Goal: Task Accomplishment & Management: Manage account settings

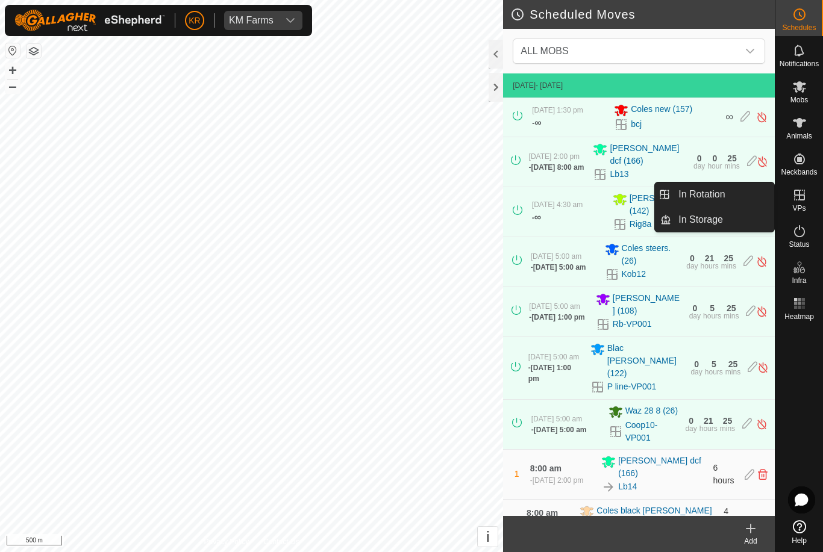
click at [749, 196] on link "In Rotation" at bounding box center [722, 195] width 103 height 24
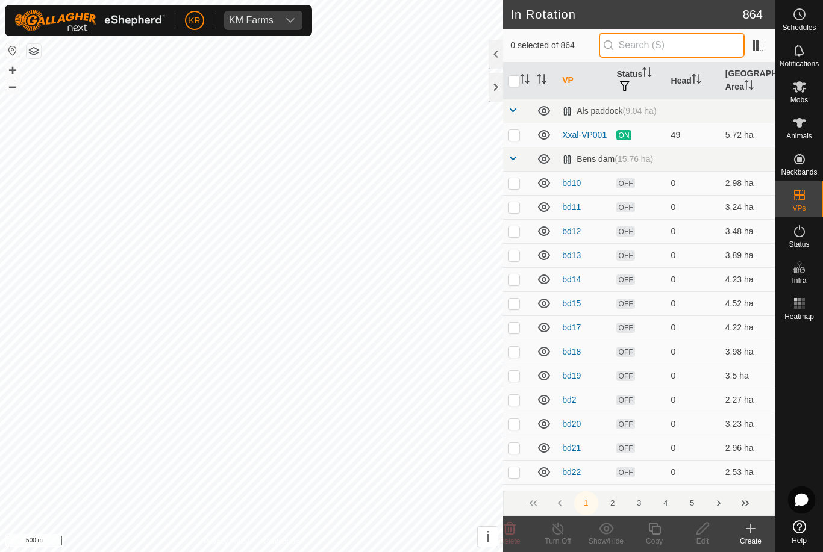
click at [717, 48] on input "text" at bounding box center [672, 45] width 146 height 25
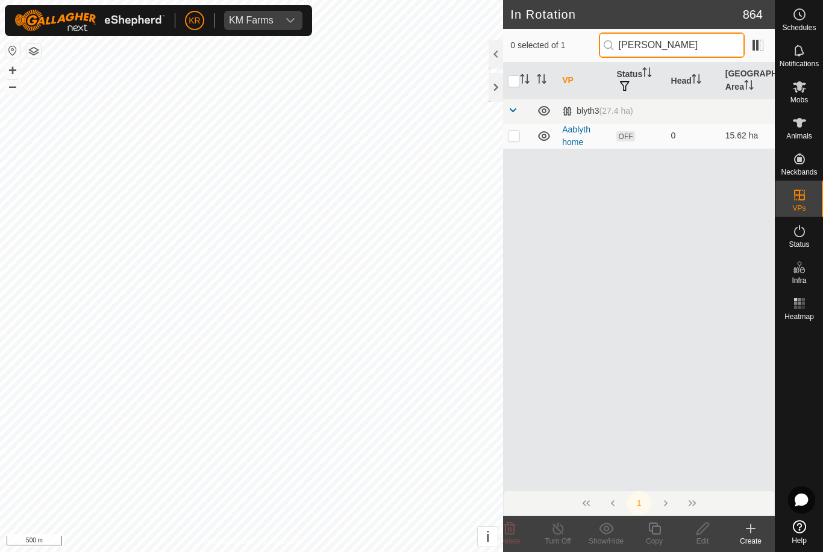
type input "Bly"
click at [517, 133] on p-checkbox at bounding box center [514, 136] width 12 height 10
checkbox input "true"
click at [704, 531] on icon at bounding box center [702, 529] width 15 height 14
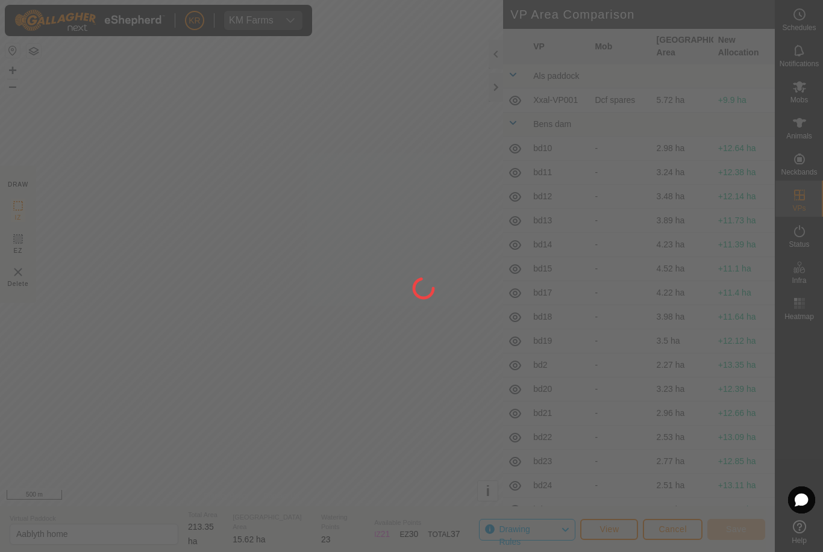
click at [44, 363] on div at bounding box center [411, 276] width 823 height 552
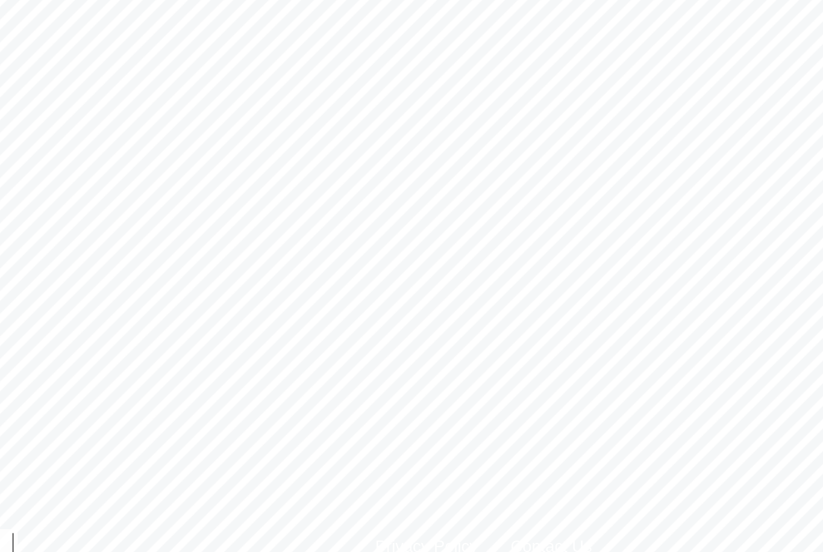
click at [351, 507] on section "Virtual Paddock Aablyth home Total Area 213.35 ha Grazing Area 15.62 ha Waterin…" at bounding box center [387, 530] width 775 height 46
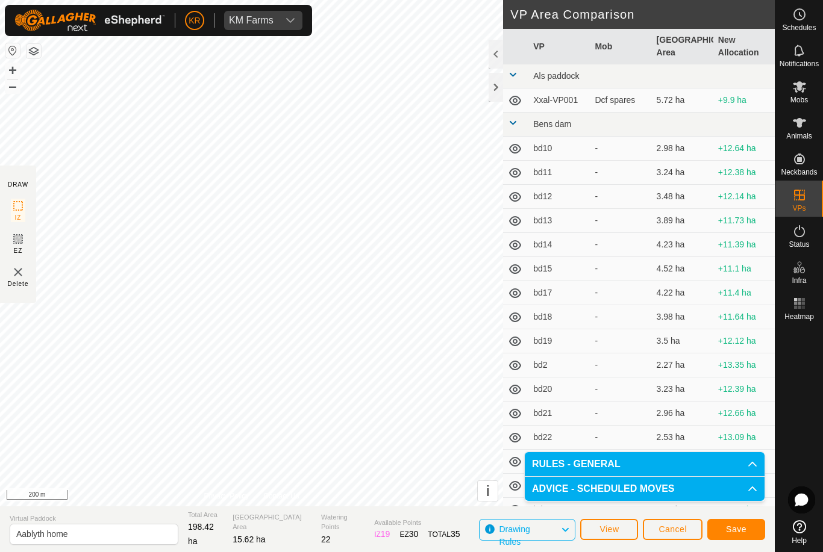
click at [735, 530] on span "Save" at bounding box center [736, 530] width 20 height 10
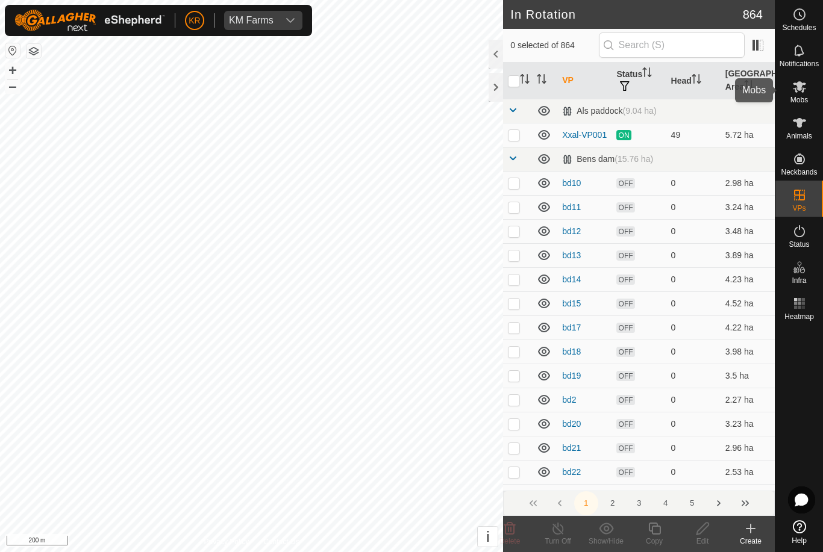
click at [811, 95] on div "Mobs" at bounding box center [799, 90] width 48 height 36
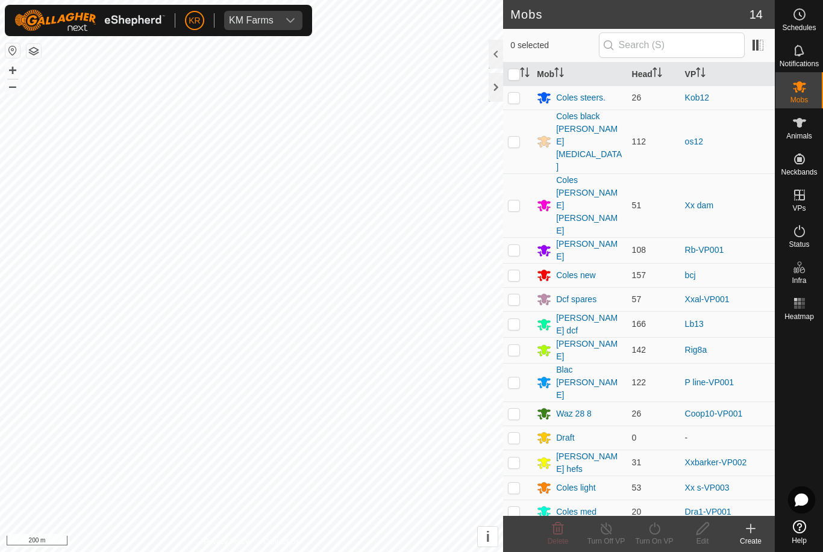
click at [510, 270] on p-checkbox at bounding box center [514, 275] width 12 height 10
checkbox input "true"
click at [660, 534] on icon at bounding box center [654, 529] width 15 height 14
click at [672, 504] on link "Now" at bounding box center [690, 502] width 119 height 24
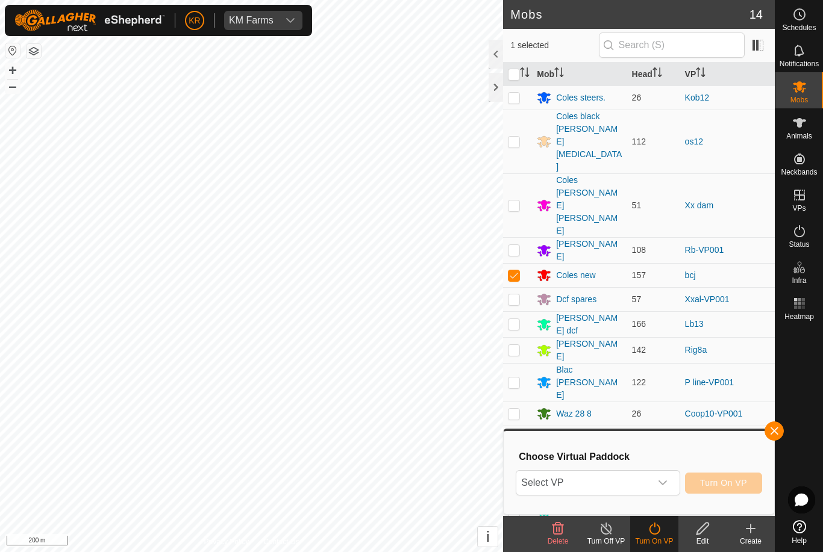
click at [664, 490] on div "dropdown trigger" at bounding box center [663, 483] width 24 height 24
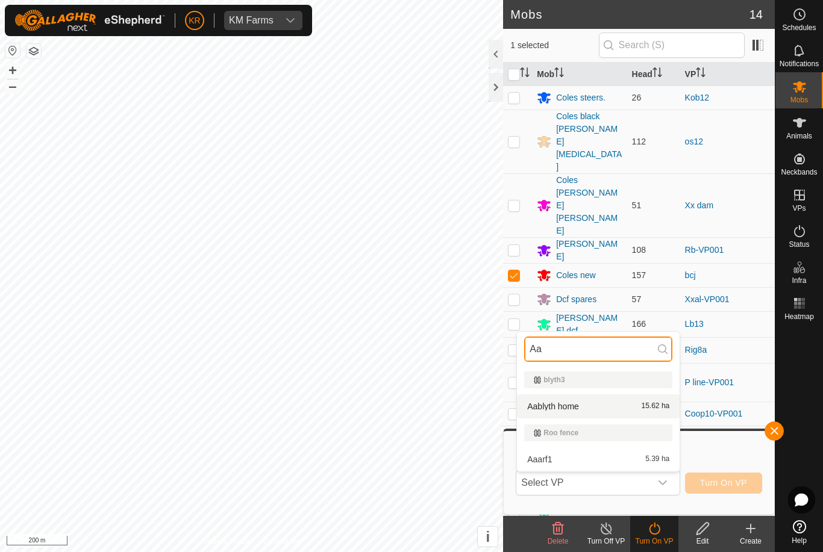
type input "Aa"
click at [609, 405] on div "Aablyth home 15.62 ha" at bounding box center [598, 406] width 148 height 14
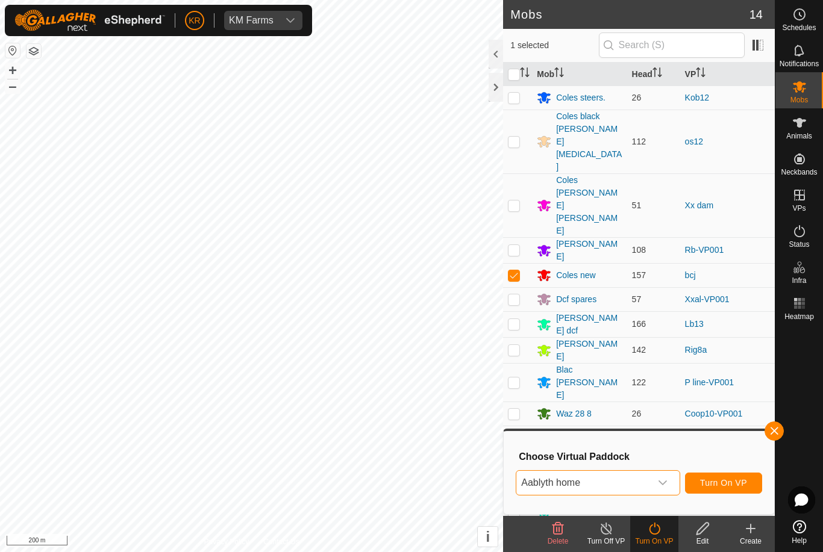
click at [731, 482] on span "Turn On VP" at bounding box center [723, 483] width 47 height 10
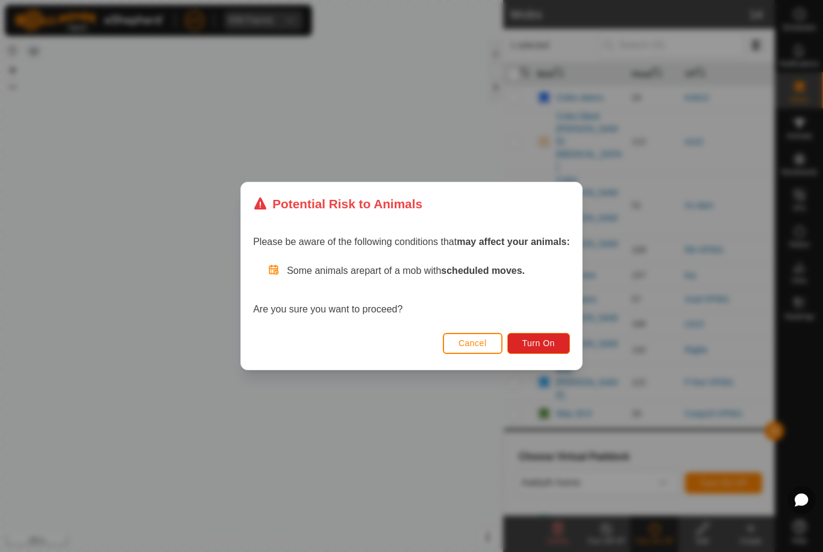
click at [555, 349] on button "Turn On" at bounding box center [538, 343] width 63 height 21
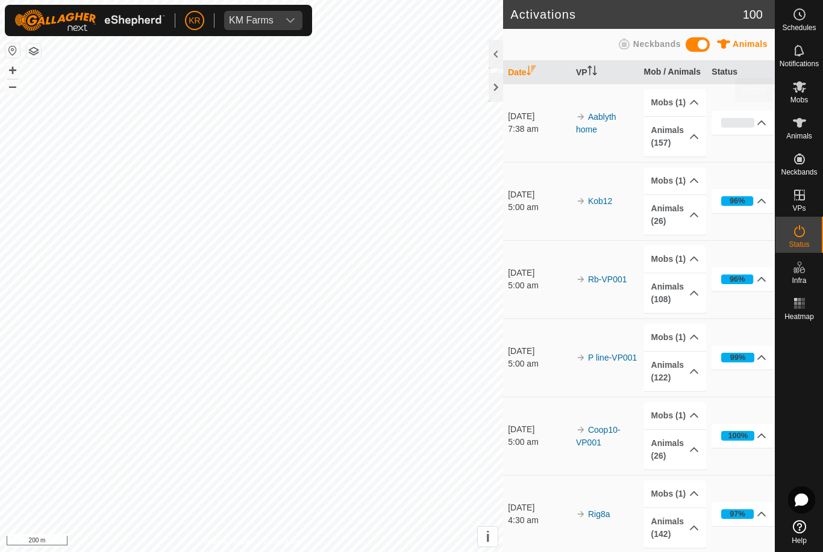
click at [811, 98] on div "Mobs" at bounding box center [799, 90] width 48 height 36
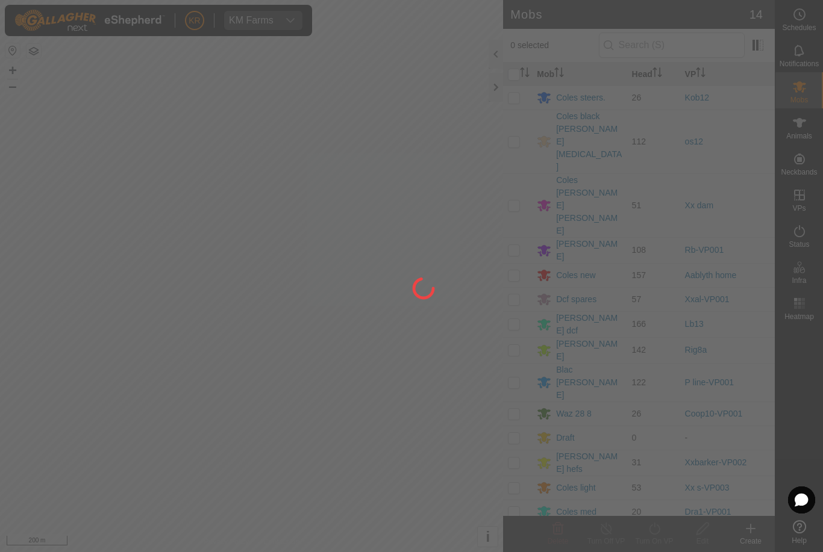
click at [813, 30] on div at bounding box center [411, 276] width 823 height 552
click at [55, 414] on div at bounding box center [411, 276] width 823 height 552
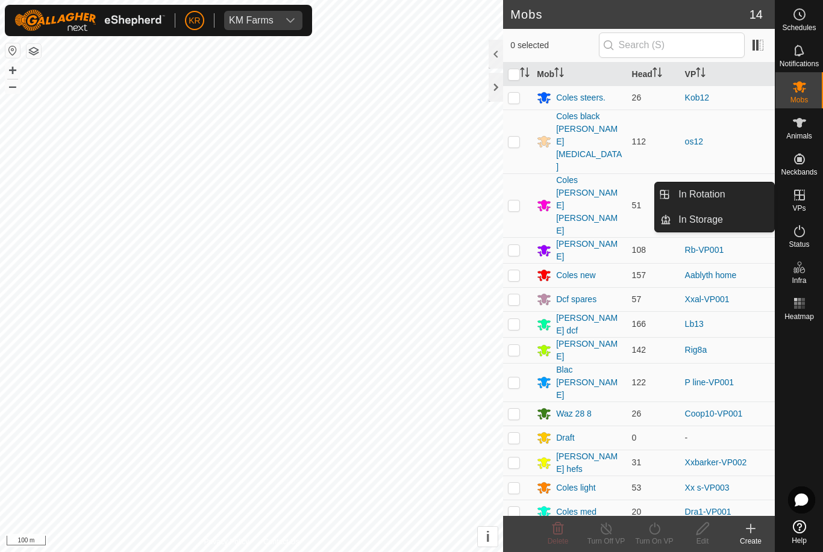
click at [748, 199] on link "In Rotation" at bounding box center [722, 195] width 103 height 24
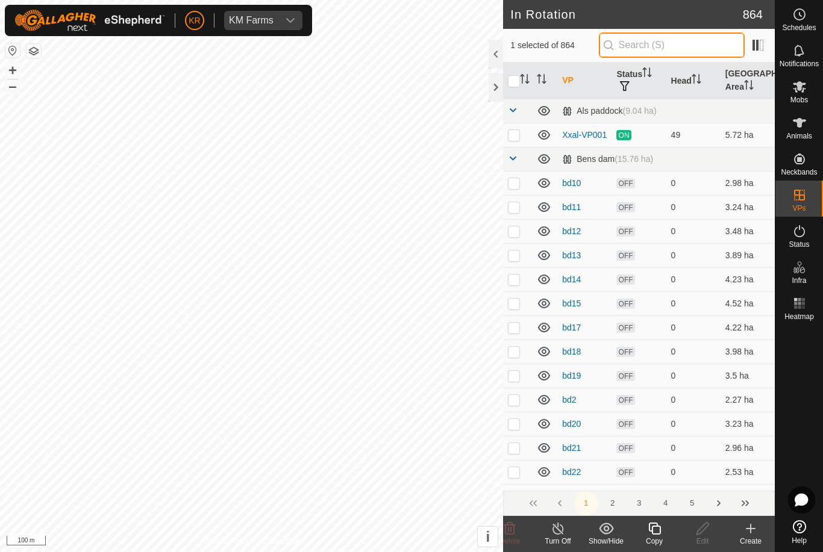
click at [727, 47] on input "text" at bounding box center [672, 45] width 146 height 25
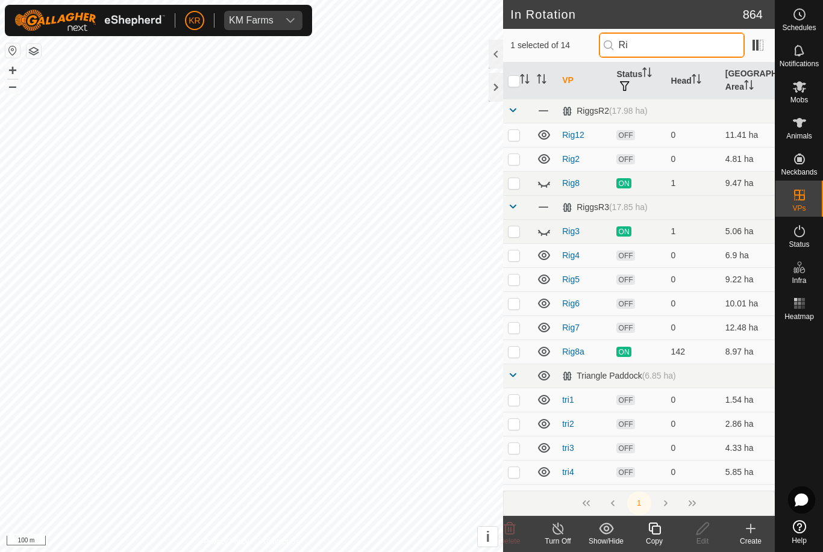
type input "R"
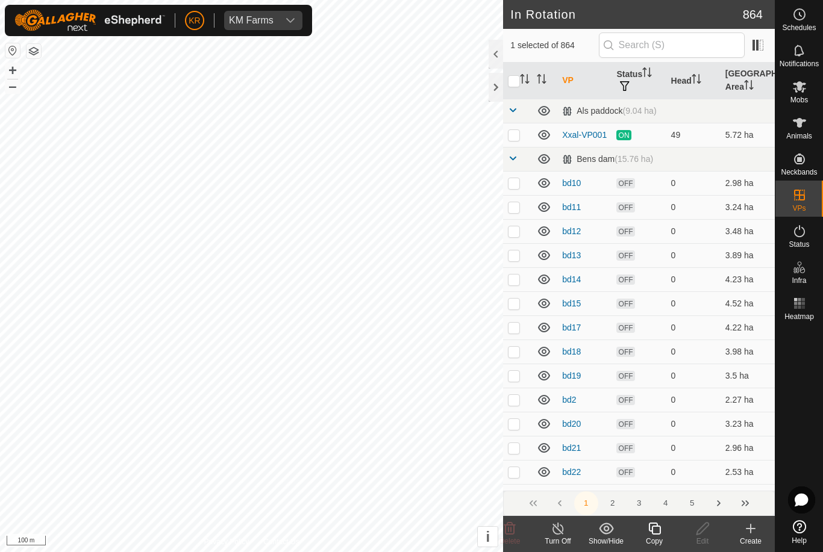
click at [759, 534] on create-svg-icon at bounding box center [751, 529] width 48 height 14
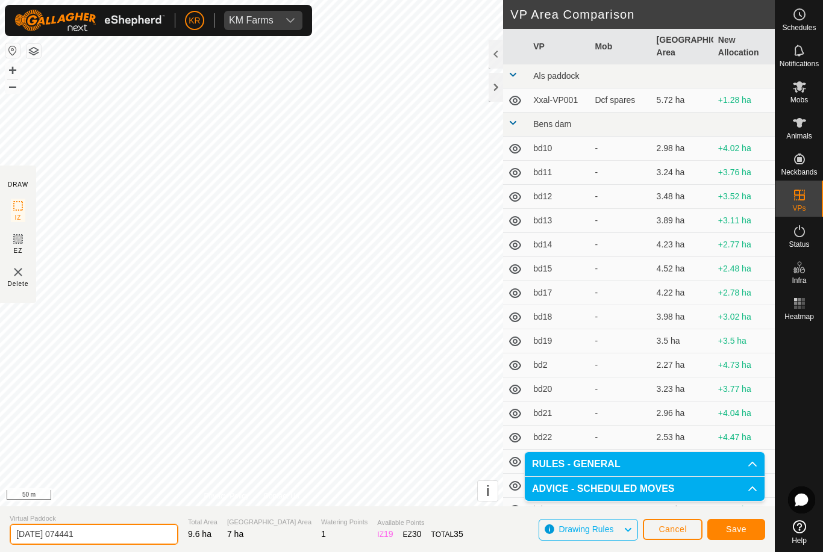
click at [114, 530] on input "2025-08-19 074441" at bounding box center [94, 534] width 169 height 21
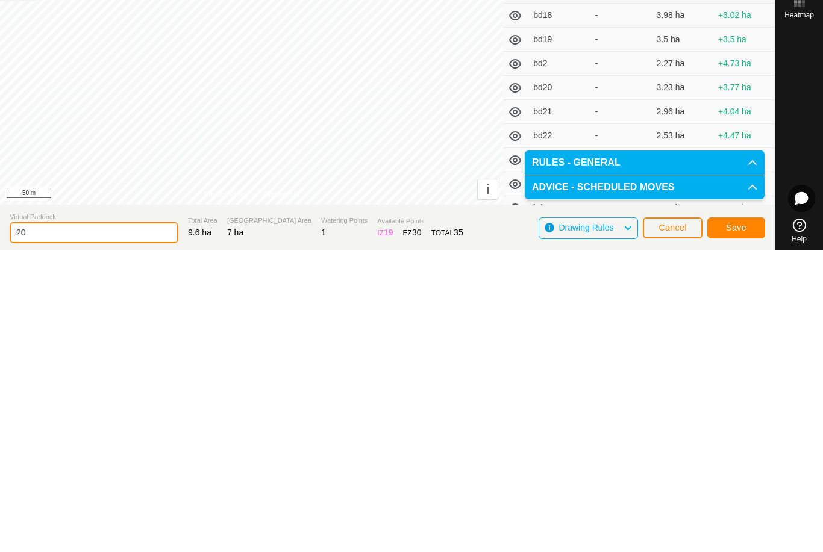
type input "2"
type input "Rigr4"
click at [746, 525] on span "Save" at bounding box center [736, 530] width 20 height 10
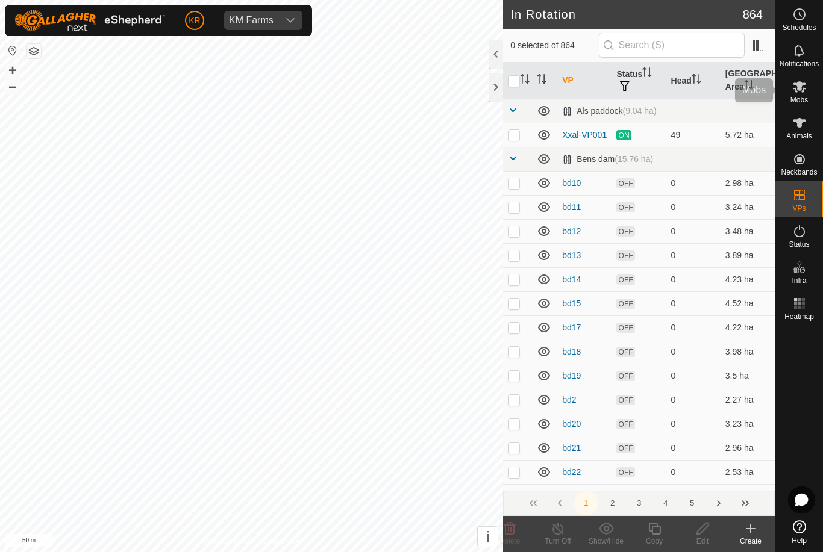
click at [807, 94] on es-mob-svg-icon at bounding box center [800, 86] width 22 height 19
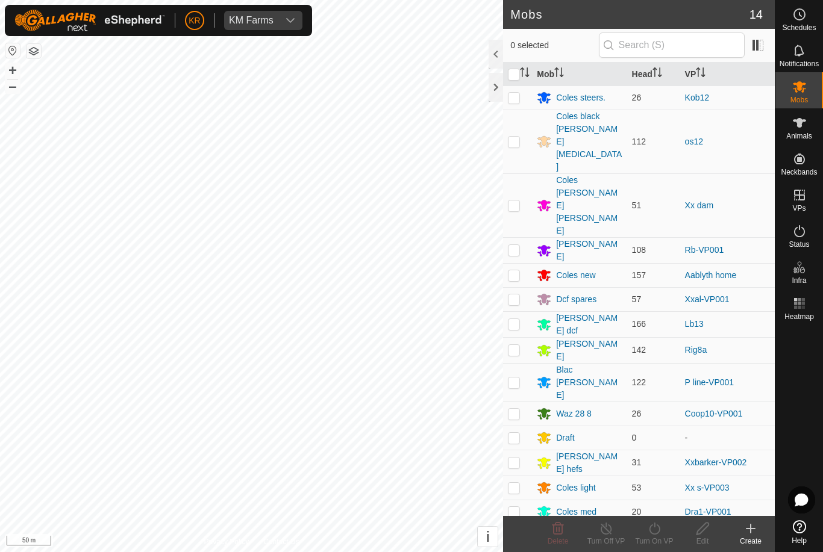
click at [516, 345] on p-checkbox at bounding box center [514, 350] width 12 height 10
checkbox input "true"
click at [663, 532] on turn-on-svg-icon at bounding box center [654, 529] width 48 height 14
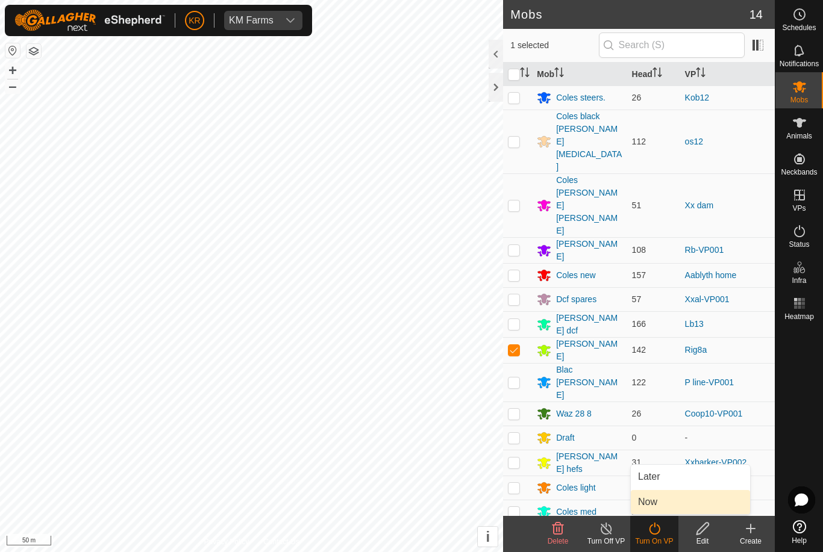
click at [671, 502] on link "Now" at bounding box center [690, 502] width 119 height 24
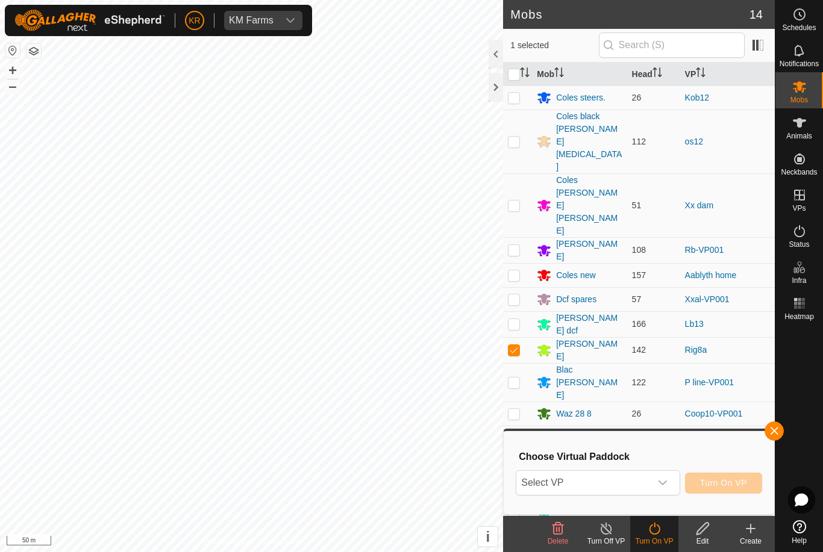
click at [649, 483] on span "Select VP" at bounding box center [583, 483] width 134 height 24
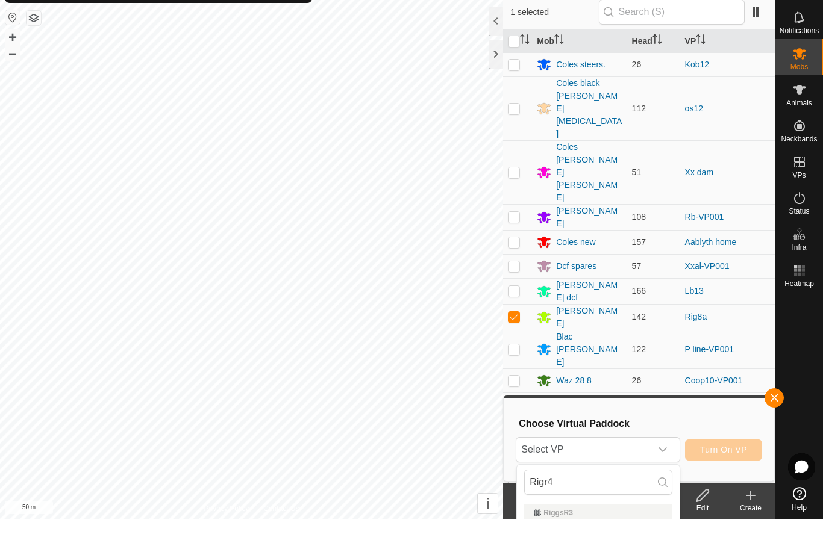
scroll to position [33, 0]
click at [634, 489] on input "Rigr4" at bounding box center [598, 482] width 148 height 25
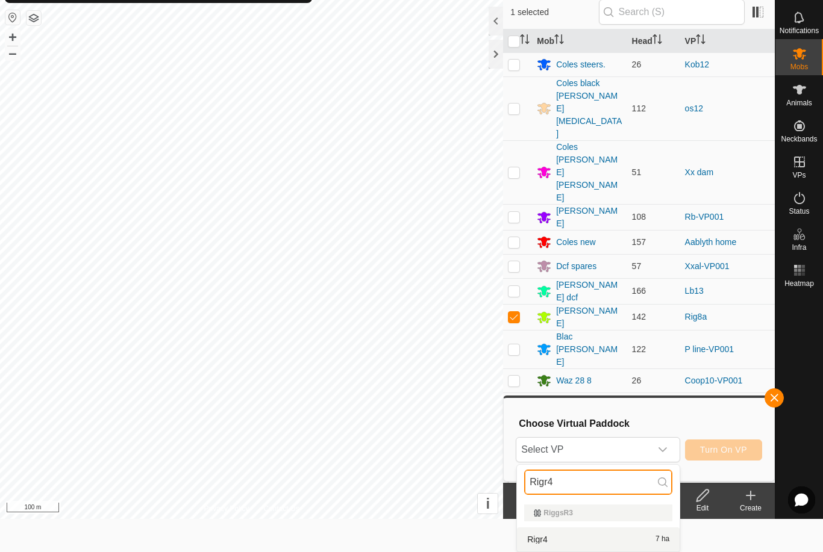
type input "Rigr4"
click at [631, 540] on div "Rigr4 7 ha" at bounding box center [598, 540] width 148 height 14
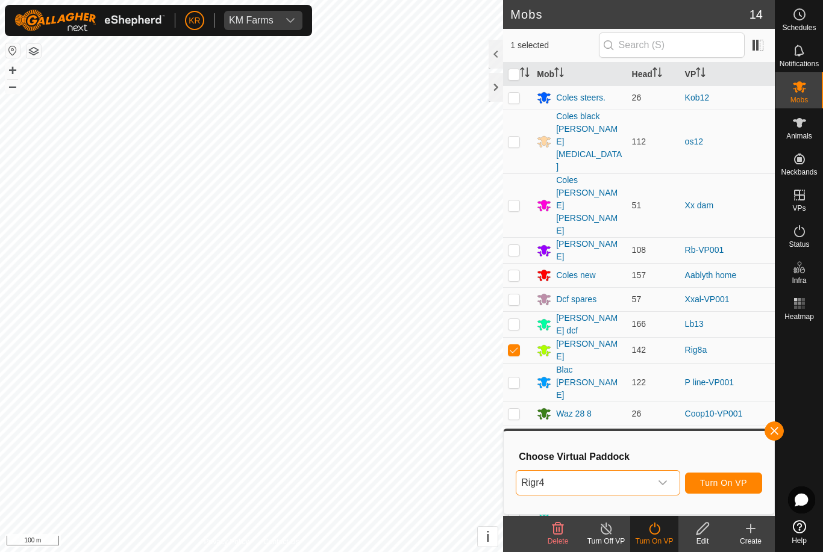
scroll to position [0, 0]
click at [739, 480] on span "Turn On VP" at bounding box center [723, 483] width 47 height 10
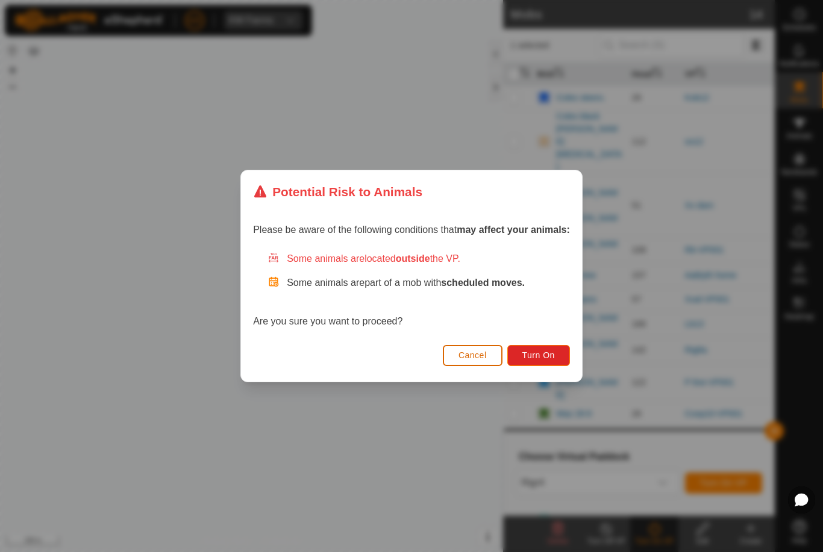
click at [541, 349] on button "Turn On" at bounding box center [538, 355] width 63 height 21
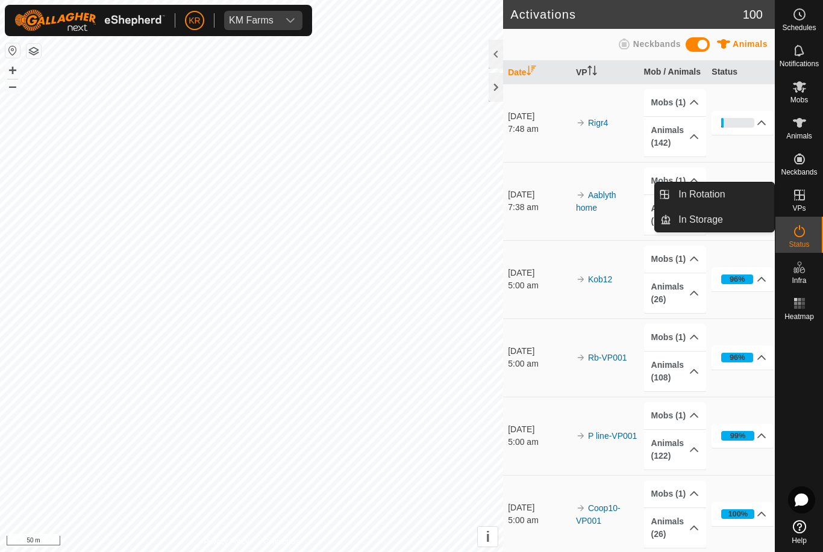
click at [734, 198] on link "In Rotation" at bounding box center [722, 195] width 103 height 24
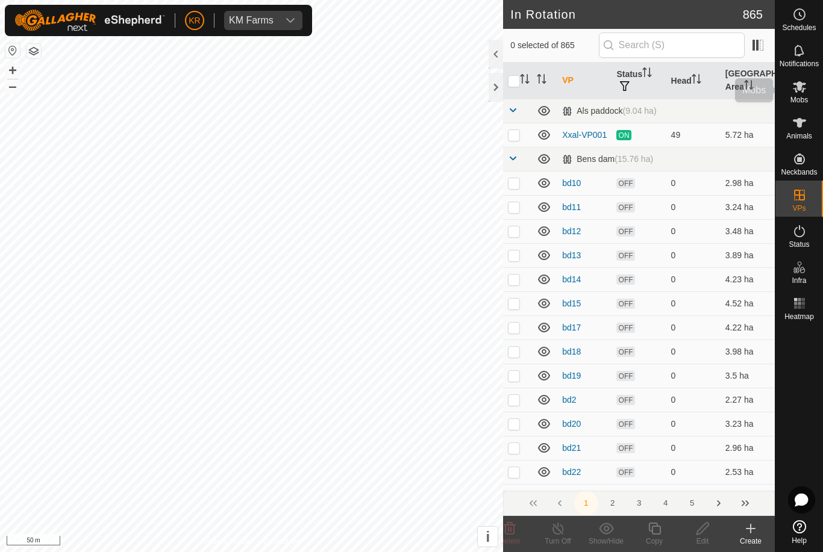
click at [814, 101] on div "Mobs" at bounding box center [799, 90] width 48 height 36
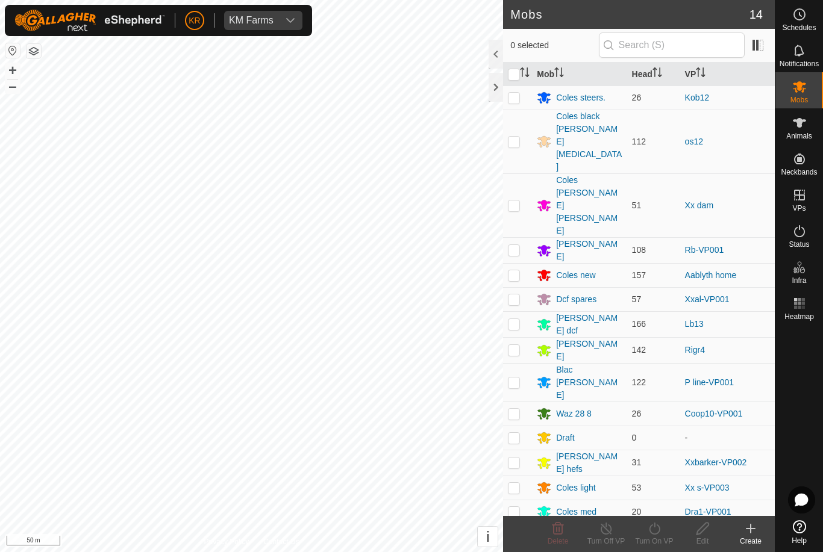
click at [514, 270] on p-checkbox at bounding box center [514, 275] width 12 height 10
checkbox input "true"
click at [608, 530] on icon at bounding box center [606, 529] width 15 height 14
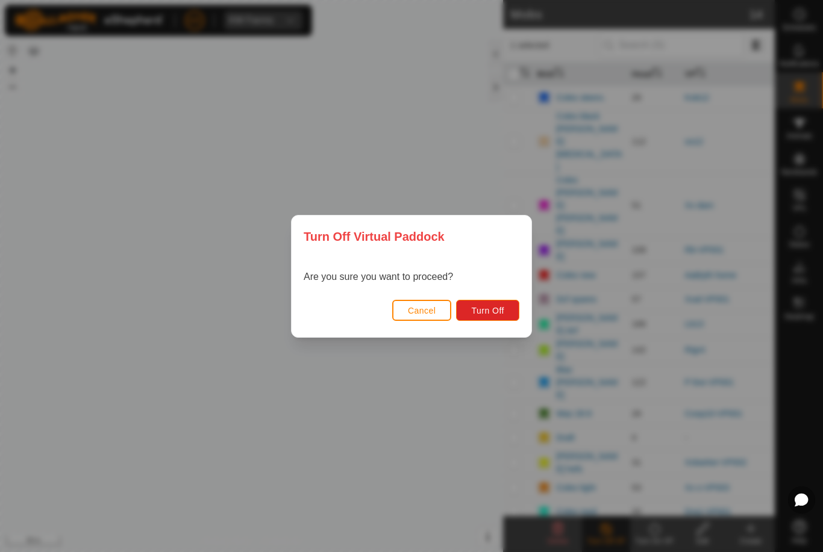
click at [487, 310] on span "Turn Off" at bounding box center [487, 311] width 33 height 10
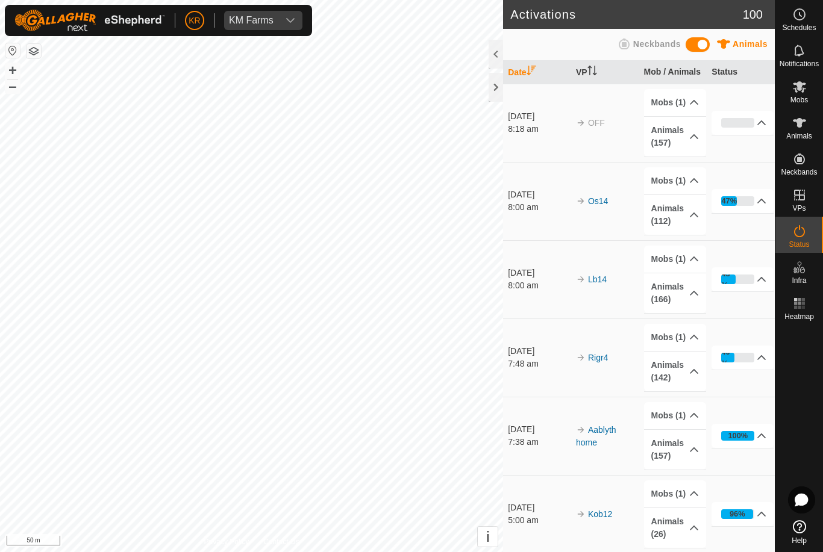
click at [808, 458] on div at bounding box center [799, 420] width 48 height 190
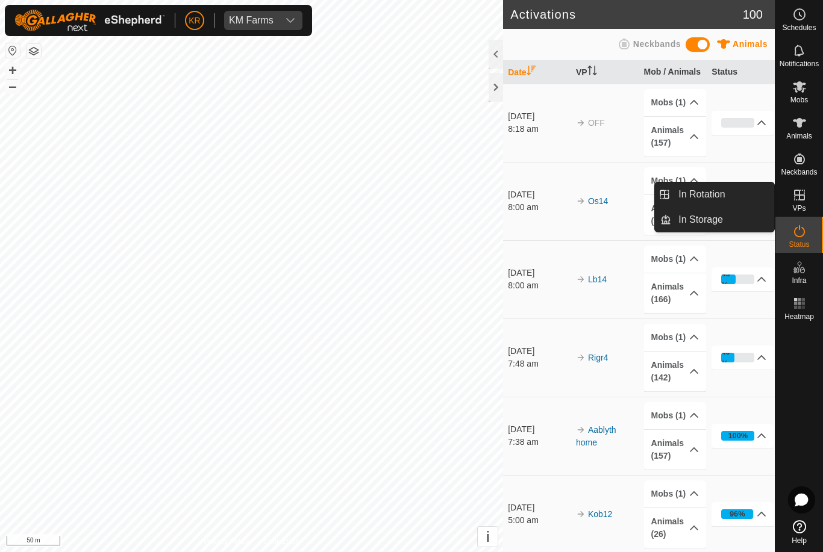
click at [805, 392] on div at bounding box center [799, 420] width 48 height 190
